Goal: Transaction & Acquisition: Purchase product/service

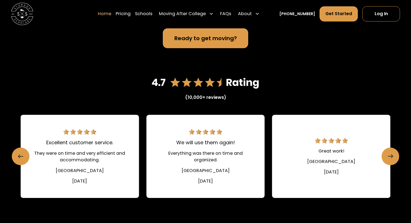
scroll to position [719, 0]
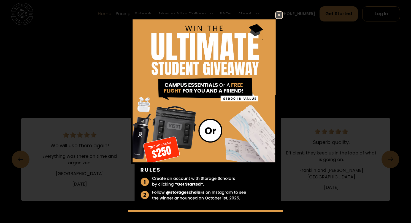
click at [280, 14] on img at bounding box center [279, 15] width 7 height 7
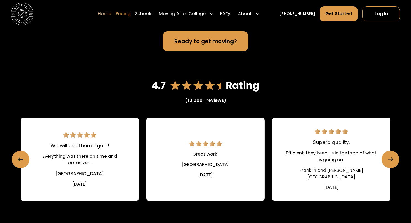
click at [131, 13] on link "Pricing" at bounding box center [123, 13] width 15 height 15
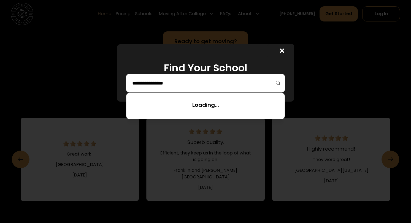
click at [172, 85] on input "search" at bounding box center [206, 83] width 148 height 9
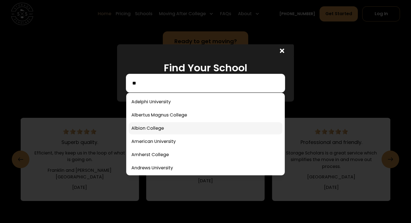
type input "**"
click at [151, 128] on link at bounding box center [206, 128] width 154 height 12
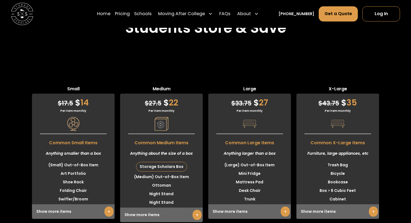
scroll to position [1637, 0]
click at [60, 205] on div "Show more items +" at bounding box center [73, 212] width 83 height 15
click at [108, 207] on link "+" at bounding box center [108, 212] width 9 height 10
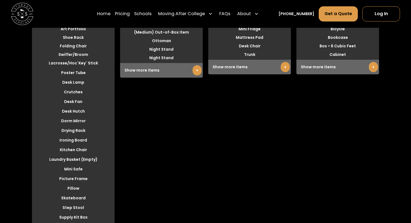
scroll to position [1785, 0]
